Goal: Information Seeking & Learning: Learn about a topic

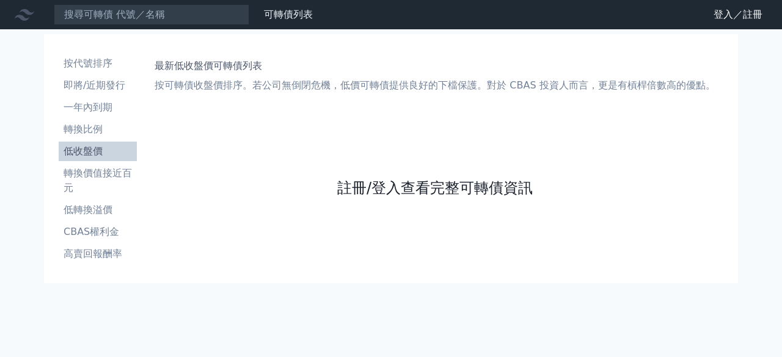
click at [374, 188] on link "註冊/登入查看完整可轉債資訊" at bounding box center [434, 188] width 195 height 20
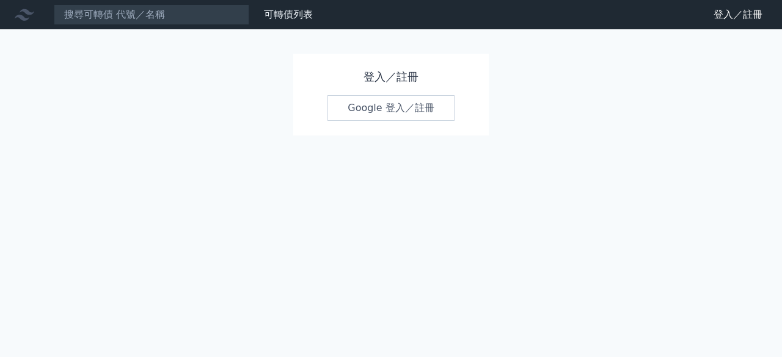
click at [414, 106] on link "Google 登入／註冊" at bounding box center [390, 108] width 127 height 26
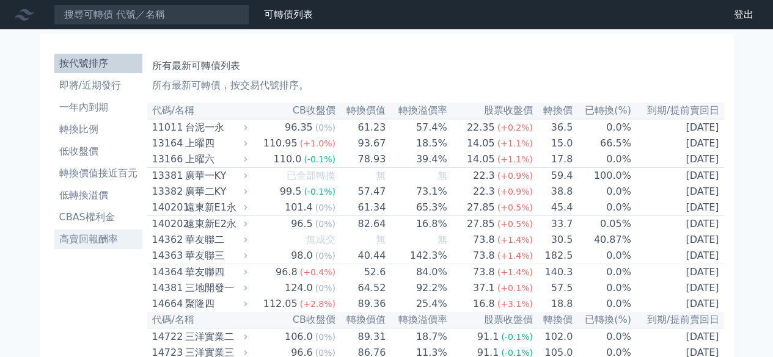
click at [105, 237] on li "高賣回報酬率" at bounding box center [98, 239] width 88 height 15
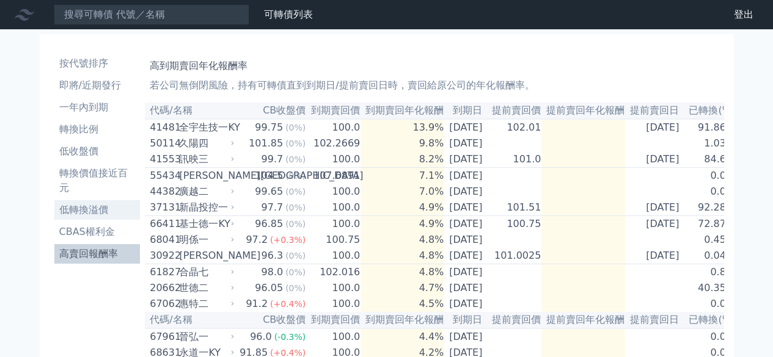
click at [101, 210] on li "低轉換溢價" at bounding box center [97, 210] width 86 height 15
